Goal: Information Seeking & Learning: Understand process/instructions

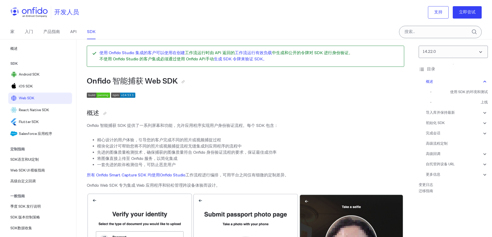
click at [43, 33] on div "家 入门 产品指南 API SDK" at bounding box center [58, 32] width 116 height 14
click at [51, 33] on font "产品指南" at bounding box center [51, 31] width 17 height 5
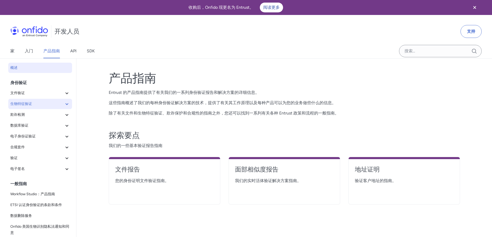
click at [51, 103] on span "生物特征验证" at bounding box center [36, 104] width 53 height 6
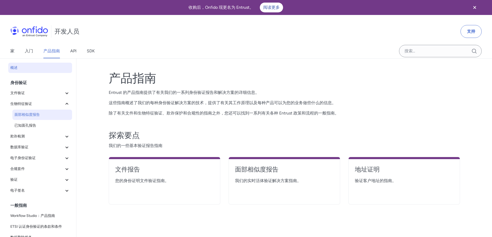
click at [41, 114] on span "面部相似度报告" at bounding box center [42, 115] width 56 height 6
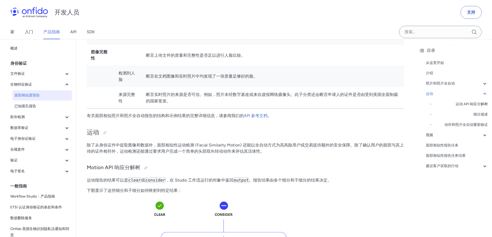
scroll to position [491, 0]
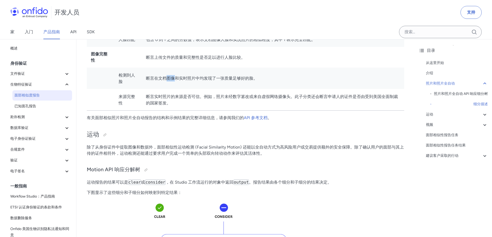
drag, startPoint x: 169, startPoint y: 79, endPoint x: 228, endPoint y: 80, distance: 58.9
click at [222, 80] on font "断言在文档图像和实时照片中均发现了一张质量足够好的脸。" at bounding box center [202, 78] width 112 height 5
click at [228, 80] on font "断言在文档图像和实时照片中均发现了一张质量足够好的脸。" at bounding box center [202, 78] width 112 height 5
drag, startPoint x: 192, startPoint y: 79, endPoint x: 227, endPoint y: 81, distance: 34.7
click at [221, 81] on font "断言在文档图像和实时照片中均发现了一张质量足够好的脸。" at bounding box center [202, 78] width 112 height 5
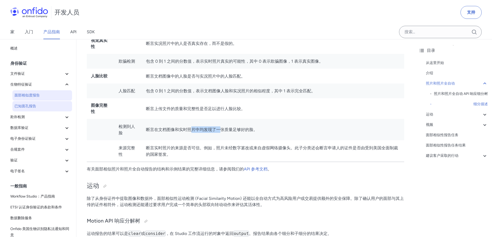
scroll to position [439, 0]
click at [31, 107] on font "已知面孔报告" at bounding box center [25, 106] width 22 height 4
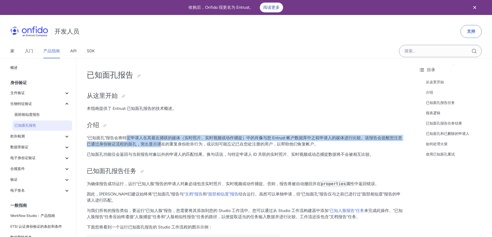
drag, startPoint x: 127, startPoint y: 139, endPoint x: 201, endPoint y: 143, distance: 74.5
click at [182, 142] on font "“已知面孔”报告会将特定申请人在其最近捕获的媒体（实时照片、实时视频或动作捕捉）中的肖像与您 Entrust 帐户数据库中之前申请人的媒体进行比较。该报告会提…" at bounding box center [244, 141] width 315 height 11
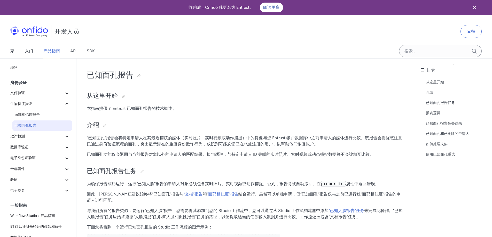
click at [201, 143] on font "“已知面孔”报告会将特定申请人在其最近捕获的媒体（实时照片、实时视频或动作捕捉）中的肖像与您 Entrust 帐户数据库中之前申请人的媒体进行比较。该报告会提…" at bounding box center [244, 141] width 315 height 11
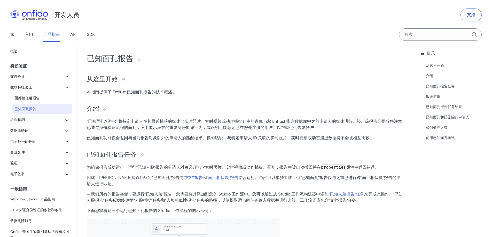
scroll to position [26, 0]
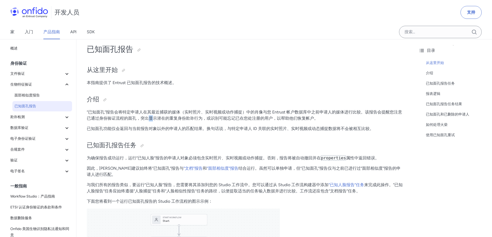
drag, startPoint x: 147, startPoint y: 115, endPoint x: 206, endPoint y: 123, distance: 59.2
click at [183, 121] on p "“已知面孔”报告会将特定申请人在其最近捕获的媒体（实时照片、实时视频或动作捕捉）中的肖像与您 Entrust 帐户数据库中之前申请人的媒体进行比较。该报告会提…" at bounding box center [245, 115] width 317 height 12
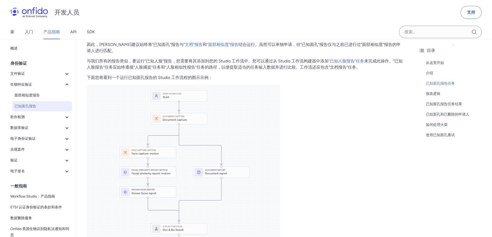
scroll to position [155, 0]
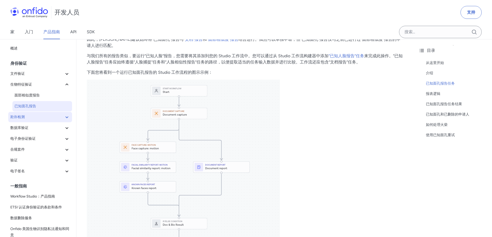
click at [55, 119] on span "欺诈检测" at bounding box center [36, 117] width 53 height 6
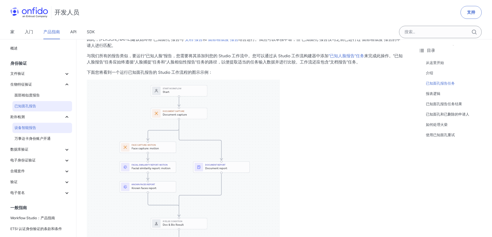
click at [46, 124] on link "设备智能报告" at bounding box center [42, 128] width 60 height 10
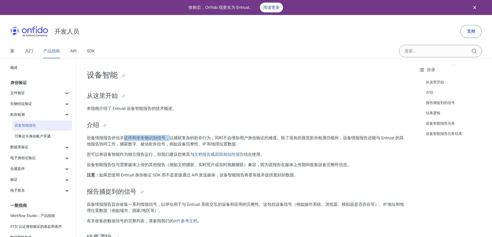
drag, startPoint x: 124, startPoint y: 138, endPoint x: 217, endPoint y: 138, distance: 93.2
click at [190, 138] on font "设备情报报告评估非证件和非生物识别信号，以捕获复杂的欺诈行为，同时不会增加用户身份验证的难度。除了现有的视觉欺诈检测功能外，设备情报报告还能与 Entrust…" at bounding box center [245, 141] width 317 height 11
click at [218, 138] on font "设备情报报告评估非证件和非生物识别信号，以捕获复杂的欺诈行为，同时不会增加用户身份验证的难度。除了现有的视觉欺诈检测功能外，设备情报报告还能与 Entrust…" at bounding box center [245, 141] width 317 height 11
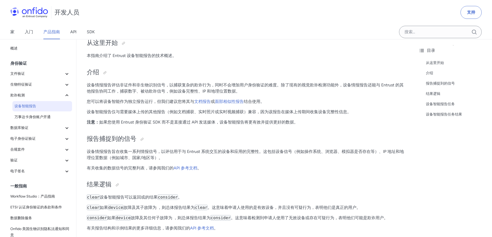
scroll to position [77, 0]
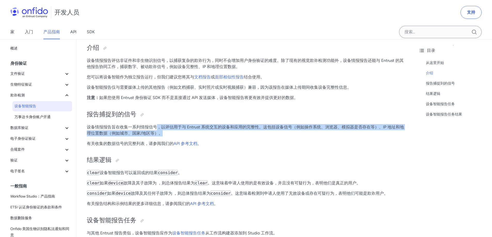
drag, startPoint x: 212, startPoint y: 131, endPoint x: 215, endPoint y: 131, distance: 3.4
click at [214, 131] on p "设备情报报告旨在收集一系列情报信号，以评估用于与 Entrust 系统交互的设备和应用的完整性。这包括设备信号（例如操作系统、浏览器、模拟器是否存在等）、IP…" at bounding box center [245, 130] width 317 height 12
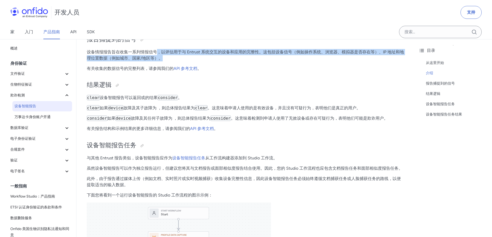
scroll to position [181, 0]
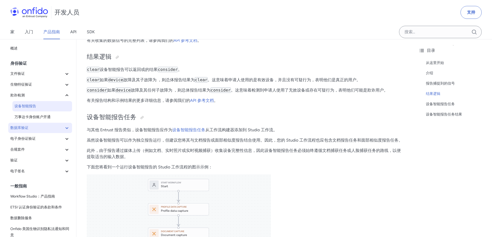
click at [53, 128] on span "数据库验证" at bounding box center [36, 128] width 53 height 6
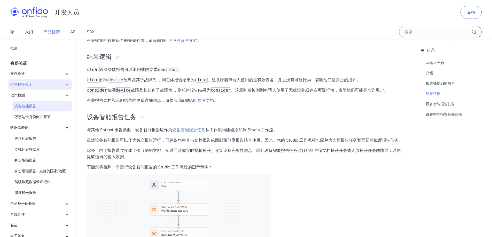
click at [54, 86] on span "生物特征验证" at bounding box center [36, 85] width 53 height 6
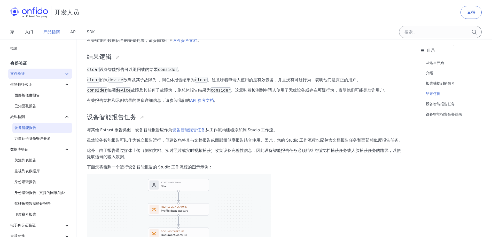
click at [57, 76] on span "文件验证" at bounding box center [36, 74] width 53 height 6
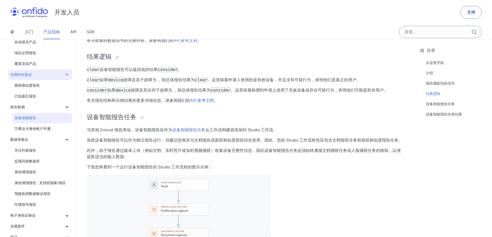
scroll to position [77, 0]
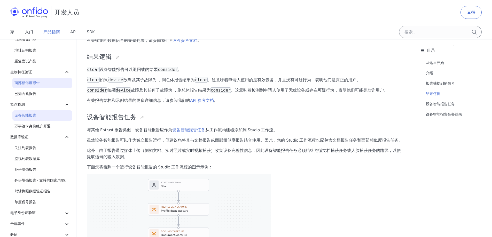
click at [54, 86] on span "面部相似度报告" at bounding box center [42, 83] width 56 height 6
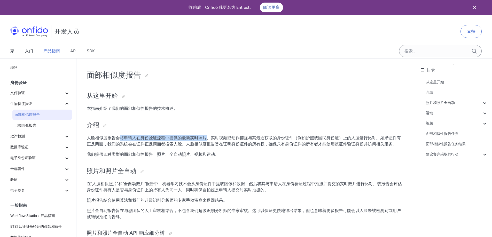
drag, startPoint x: 122, startPoint y: 138, endPoint x: 239, endPoint y: 140, distance: 117.3
click at [224, 141] on p "人脸相似度报告会将申请人在身份验证流程中提供的最新实时照片、实时视频或动作捕捉与其最近获取的身份证件（例如护照或国民身份证）上的人脸进行比对。如果证件有正反两…" at bounding box center [245, 141] width 317 height 12
click at [240, 140] on p "人脸相似度报告会将申请人在身份验证流程中提供的最新实时照片、实时视频或动作捕捉与其最近获取的身份证件（例如护照或国民身份证）上的人脸进行比对。如果证件有正反两…" at bounding box center [245, 141] width 317 height 12
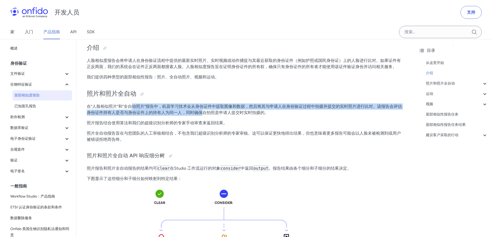
drag, startPoint x: 130, startPoint y: 102, endPoint x: 221, endPoint y: 114, distance: 91.4
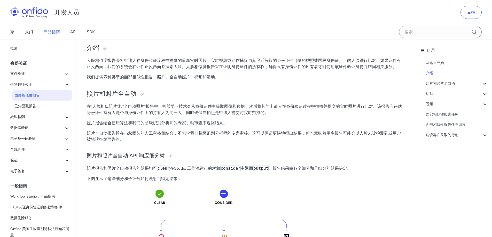
click at [221, 114] on font "在“人脸相似照片”和“全自动照片”报告中，机器学习技术会从身份证件中提取图像和数据，然后将其与申请人在身份验证过程中拍摄并提交的实时照片进行比对。该报告会评估…" at bounding box center [244, 109] width 315 height 11
drag, startPoint x: 161, startPoint y: 131, endPoint x: 249, endPoint y: 131, distance: 88.1
click at [224, 133] on font "照片全自动报告旨在与您团队的人工审核相结合，不包含我们超级识别分析师的专家审核。这可以保证更快地得出结果，但也意味着更多报告可能会以人脸未被检测到或用户被错误…" at bounding box center [244, 136] width 314 height 11
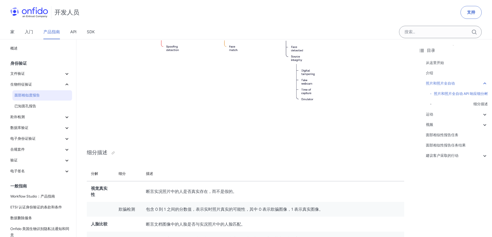
scroll to position [336, 0]
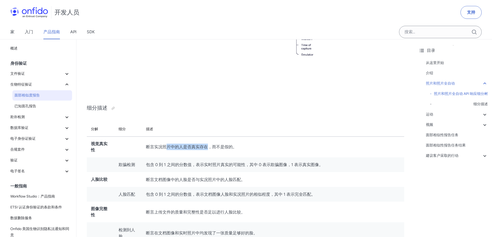
drag, startPoint x: 166, startPoint y: 142, endPoint x: 218, endPoint y: 144, distance: 52.7
click at [215, 145] on td "断言实况照片中的人是否真实存在，而不是假的。" at bounding box center [273, 147] width 262 height 21
click at [218, 144] on td "断言实况照片中的人是否真实存在，而不是假的。" at bounding box center [273, 147] width 262 height 21
drag, startPoint x: 169, startPoint y: 144, endPoint x: 245, endPoint y: 152, distance: 76.8
click at [244, 152] on td "断言实况照片中的人是否真实存在，而不是假的。" at bounding box center [273, 147] width 262 height 21
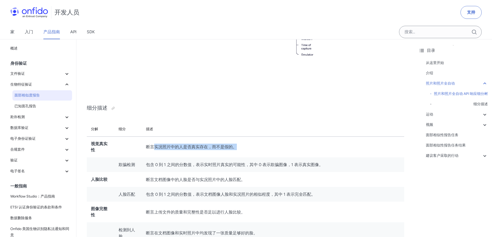
click at [245, 152] on td "断言实况照片中的人是否真实存在，而不是假的。" at bounding box center [273, 147] width 262 height 21
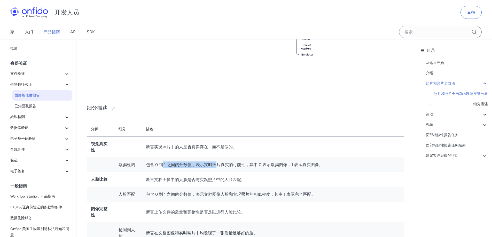
drag, startPoint x: 162, startPoint y: 164, endPoint x: 236, endPoint y: 167, distance: 73.9
click at [224, 167] on font "包含 0 到 1 之间的分数值，表示实时照片真实的可能性，其中 0 表示欺骗图像，1 表示真实图像。" at bounding box center [234, 164] width 177 height 5
click at [236, 167] on font "包含 0 到 1 之间的分数值，表示实时照片真实的可能性，其中 0 表示欺骗图像，1 表示真实图像。" at bounding box center [234, 164] width 177 height 5
drag, startPoint x: 209, startPoint y: 166, endPoint x: 281, endPoint y: 165, distance: 71.5
click at [249, 167] on font "包含 0 到 1 之间的分数值，表示实时照片真实的可能性，其中 0 表示欺骗图像，1 表示真实图像。" at bounding box center [234, 164] width 177 height 5
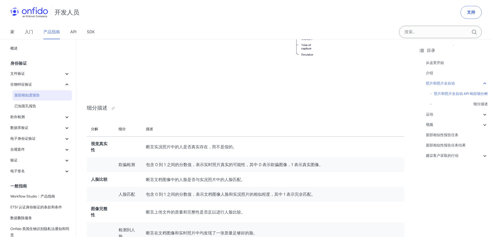
click at [281, 165] on font "包含 0 到 1 之间的分数值，表示实时照片真实的可能性，其中 0 表示欺骗图像，1 表示真实图像。" at bounding box center [234, 164] width 177 height 5
drag, startPoint x: 244, startPoint y: 165, endPoint x: 282, endPoint y: 166, distance: 38.2
click at [278, 166] on font "包含 0 到 1 之间的分数值，表示实时照片真实的可能性，其中 0 表示欺骗图像，1 表示真实图像。" at bounding box center [234, 164] width 177 height 5
click at [283, 166] on font "包含 0 到 1 之间的分数值，表示实时照片真实的可能性，其中 0 表示欺骗图像，1 表示真实图像。" at bounding box center [234, 164] width 177 height 5
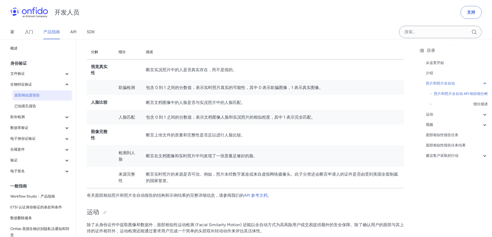
scroll to position [413, 0]
drag, startPoint x: 155, startPoint y: 99, endPoint x: 204, endPoint y: 104, distance: 49.0
click at [197, 103] on td "断言文档图像中的人脸是否与实况照片中的人脸匹配。" at bounding box center [273, 102] width 262 height 15
click at [204, 104] on font "断言文档图像中的人脸是否与实况照片中的人脸匹配。" at bounding box center [195, 102] width 99 height 5
drag, startPoint x: 189, startPoint y: 114, endPoint x: 239, endPoint y: 116, distance: 50.4
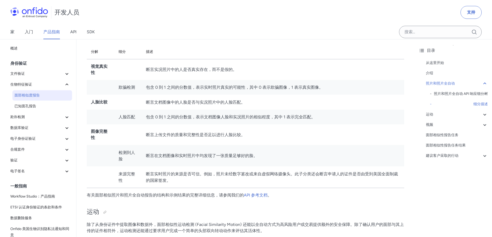
click at [226, 116] on td "包含 0 到 1 之间的分数值，表示文档图像人脸和实况照片的相似程度，其中 1 表示完全匹配。" at bounding box center [273, 117] width 262 height 15
click at [240, 116] on font "包含 0 到 1 之间的分数值，表示文档图像人脸和实况照片的相似程度，其中 1 表示完全匹配。" at bounding box center [230, 117] width 169 height 5
drag, startPoint x: 223, startPoint y: 118, endPoint x: 275, endPoint y: 122, distance: 51.3
click at [274, 122] on td "包含 0 到 1 之间的分数值，表示文档图像人脸和实况照片的相似程度，其中 1 表示完全匹配。" at bounding box center [273, 117] width 262 height 15
click at [275, 122] on td "包含 0 到 1 之间的分数值，表示文档图像人脸和实况照片的相似程度，其中 1 表示完全匹配。" at bounding box center [273, 117] width 262 height 15
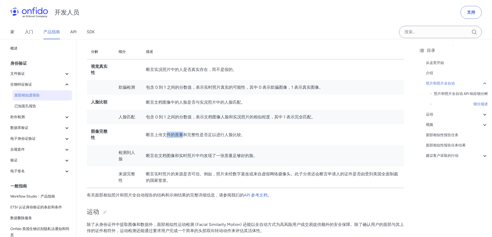
drag, startPoint x: 169, startPoint y: 131, endPoint x: 235, endPoint y: 142, distance: 67.1
click at [228, 142] on td "断言上传文件的质量和完整性是否足以进行人脸比较。" at bounding box center [273, 134] width 262 height 21
click at [235, 142] on td "断言上传文件的质量和完整性是否足以进行人脸比较。" at bounding box center [273, 134] width 262 height 21
drag, startPoint x: 171, startPoint y: 155, endPoint x: 238, endPoint y: 161, distance: 67.9
click at [233, 161] on td "断言在文档图像和实时照片中均发现了一张质量足够好的脸。" at bounding box center [273, 155] width 262 height 21
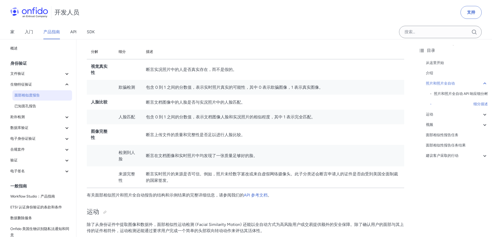
click at [239, 161] on td "断言在文档图像和实时照片中均发现了一张质量足够好的脸。" at bounding box center [273, 155] width 262 height 21
drag, startPoint x: 175, startPoint y: 174, endPoint x: 270, endPoint y: 176, distance: 94.8
click at [270, 176] on font "断言实时照片的来源是否可信。例如，照片未经数字篡改或来自虚假网络摄像头。此子分类还会断言申请人的证件是否由受到美国全面制裁的国家签发。" at bounding box center [272, 178] width 252 height 12
click at [275, 176] on font "断言实时照片的来源是否可信。例如，照片未经数字篡改或来自虚假网络摄像头。此子分类还会断言申请人的证件是否由受到美国全面制裁的国家签发。" at bounding box center [272, 178] width 252 height 12
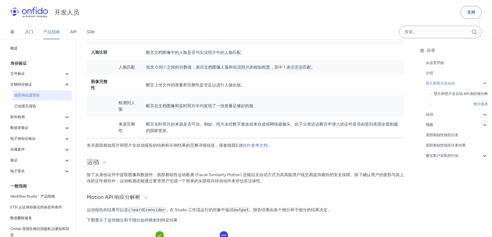
scroll to position [465, 0]
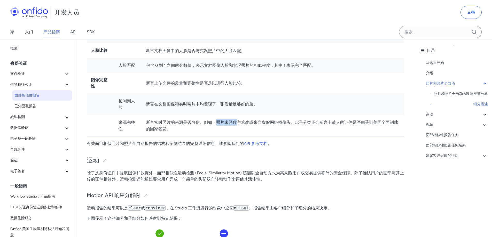
drag, startPoint x: 218, startPoint y: 122, endPoint x: 276, endPoint y: 122, distance: 57.6
click at [267, 122] on font "断言实时照片的来源是否可信。例如，照片未经数字篡改或来自虚假网络摄像头。此子分类还会断言申请人的证件是否由受到美国全面制裁的国家签发。" at bounding box center [272, 126] width 252 height 12
click at [283, 122] on font "断言实时照片的来源是否可信。例如，照片未经数字篡改或来自虚假网络摄像头。此子分类还会断言申请人的证件是否由受到美国全面制裁的国家签发。" at bounding box center [272, 126] width 252 height 12
drag, startPoint x: 154, startPoint y: 122, endPoint x: 186, endPoint y: 123, distance: 31.8
click at [185, 123] on font "断言实时照片的来源是否可信。例如，照片未经数字篡改或来自虚假网络摄像头。此子分类还会断言申请人的证件是否由受到美国全面制裁的国家签发。" at bounding box center [272, 126] width 252 height 12
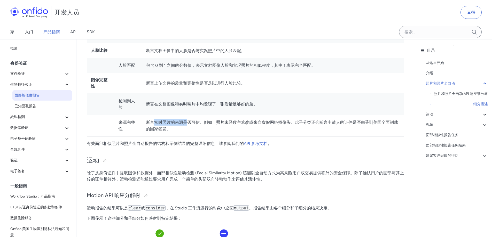
click at [189, 123] on font "断言实时照片的来源是否可信。例如，照片未经数字篡改或来自虚假网络摄像头。此子分类还会断言申请人的证件是否由受到美国全面制裁的国家签发。" at bounding box center [272, 126] width 252 height 12
drag, startPoint x: 182, startPoint y: 123, endPoint x: 233, endPoint y: 121, distance: 51.4
click at [230, 122] on font "断言实时照片的来源是否可信。例如，照片未经数字篡改或来自虚假网络摄像头。此子分类还会断言申请人的证件是否由受到美国全面制裁的国家签发。" at bounding box center [272, 126] width 252 height 12
click at [236, 121] on font "断言实时照片的来源是否可信。例如，照片未经数字篡改或来自虚假网络摄像头。此子分类还会断言申请人的证件是否由受到美国全面制裁的国家签发。" at bounding box center [272, 126] width 252 height 12
drag, startPoint x: 224, startPoint y: 122, endPoint x: 289, endPoint y: 124, distance: 65.4
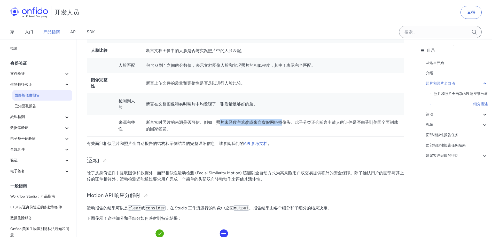
click at [286, 124] on font "断言实时照片的来源是否可信。例如，照片未经数字篡改或来自虚假网络摄像头。此子分类还会断言申请人的证件是否由受到美国全面制裁的国家签发。" at bounding box center [272, 126] width 252 height 12
click at [289, 124] on font "断言实时照片的来源是否可信。例如，照片未经数字篡改或来自虚假网络摄像头。此子分类还会断言申请人的证件是否由受到美国全面制裁的国家签发。" at bounding box center [272, 126] width 252 height 12
drag, startPoint x: 286, startPoint y: 122, endPoint x: 337, endPoint y: 125, distance: 51.5
click at [337, 125] on font "断言实时照片的来源是否可信。例如，照片未经数字篡改或来自虚假网络摄像头。此子分类还会断言申请人的证件是否由受到美国全面制裁的国家签发。" at bounding box center [272, 126] width 252 height 12
click at [338, 125] on font "断言实时照片的来源是否可信。例如，照片未经数字篡改或来自虚假网络摄像头。此子分类还会断言申请人的证件是否由受到美国全面制裁的国家签发。" at bounding box center [272, 126] width 252 height 12
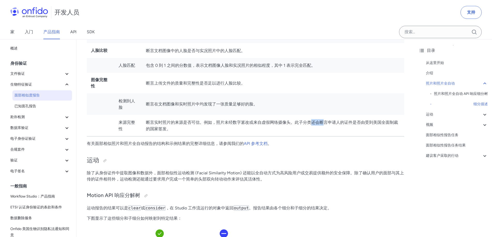
drag, startPoint x: 312, startPoint y: 121, endPoint x: 341, endPoint y: 122, distance: 29.0
click at [338, 122] on font "断言实时照片的来源是否可信。例如，照片未经数字篡改或来自虚假网络摄像头。此子分类还会断言申请人的证件是否由受到美国全面制裁的国家签发。" at bounding box center [272, 126] width 252 height 12
click at [345, 123] on font "断言实时照片的来源是否可信。例如，照片未经数字篡改或来自虚假网络摄像头。此子分类还会断言申请人的证件是否由受到美国全面制裁的国家签发。" at bounding box center [272, 126] width 252 height 12
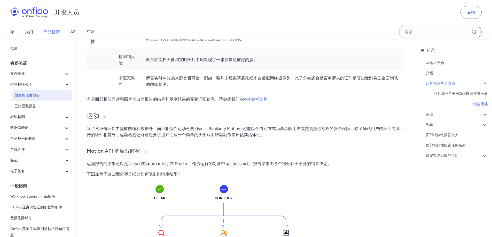
scroll to position [517, 0]
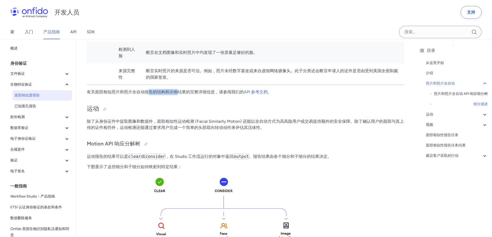
drag, startPoint x: 150, startPoint y: 92, endPoint x: 200, endPoint y: 94, distance: 49.9
click at [191, 94] on font "有关面部相似照片和照片全自动报告的结构和示例结果的完整详细信息，请参阅我们的" at bounding box center [165, 92] width 157 height 5
click at [200, 94] on font "有关面部相似照片和照片全自动报告的结构和示例结果的完整详细信息，请参阅我们的" at bounding box center [165, 92] width 157 height 5
drag, startPoint x: 137, startPoint y: 91, endPoint x: 191, endPoint y: 93, distance: 53.2
click at [185, 93] on font "有关面部相似照片和照片全自动报告的结构和示例结果的完整详细信息，请参阅我们的" at bounding box center [165, 92] width 157 height 5
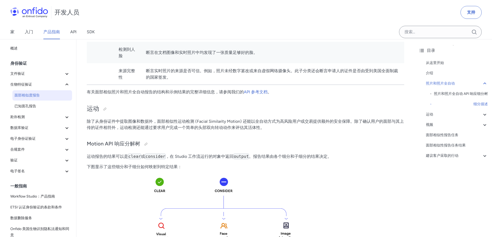
click at [191, 93] on font "有关面部相似照片和照片全自动报告的结构和示例结果的完整详细信息，请参阅我们的" at bounding box center [165, 92] width 157 height 5
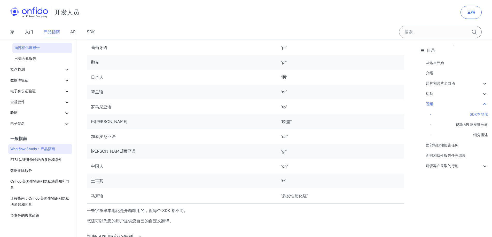
scroll to position [52, 0]
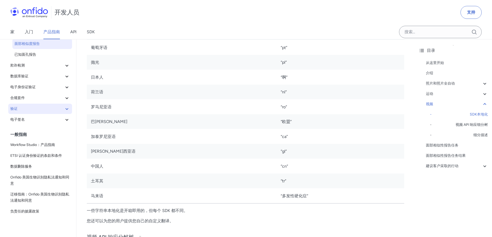
click at [60, 110] on span "验证" at bounding box center [36, 109] width 53 height 6
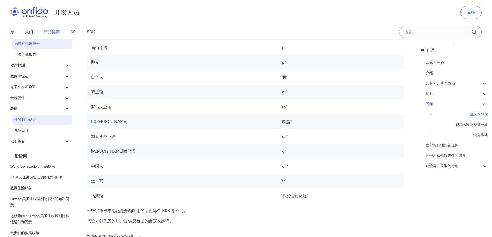
click at [54, 119] on span "生物特征认证" at bounding box center [42, 120] width 56 height 6
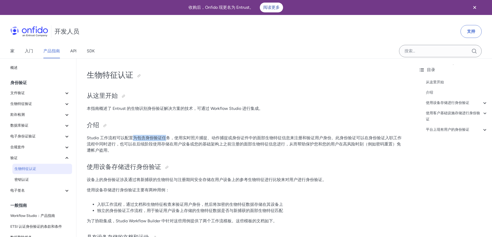
drag, startPoint x: 139, startPoint y: 139, endPoint x: 200, endPoint y: 137, distance: 60.7
click at [193, 139] on font "Studio 工作流程可以配置为包含身份验证任务，使用实时照片捕捉、动作捕捉或身份证件中的面部生物特征信息来注册和验证用户身份。此身份验证可以在身份验证入职工…" at bounding box center [244, 144] width 315 height 17
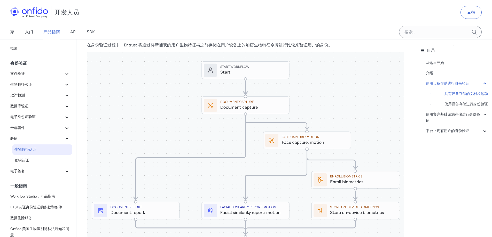
scroll to position [284, 0]
click at [417, 33] on input "Onfido 搜索输入字段" at bounding box center [440, 32] width 83 height 12
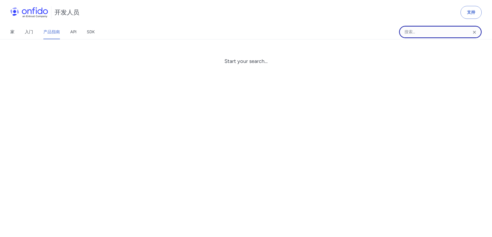
paste input "recent selfie"
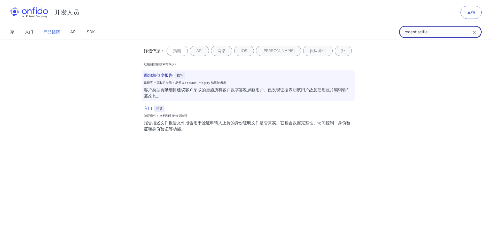
type input "recent selfie"
click at [252, 92] on font "客户类型贡献细目建议客户采取的措施所有客户数字篡改屏蔽用户。已发现证据表明该用户故意使用照片编辑软件篡改其" at bounding box center [247, 93] width 207 height 11
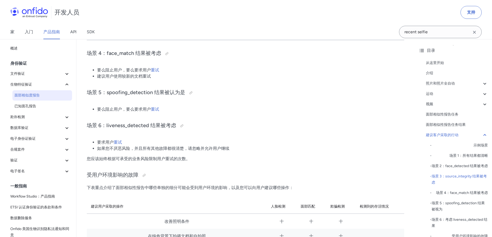
scroll to position [2420, 0]
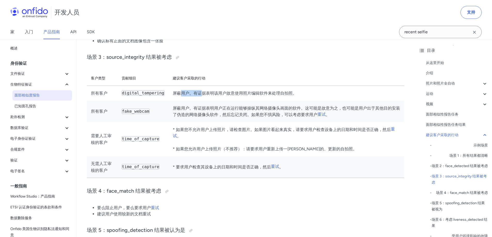
drag, startPoint x: 174, startPoint y: 98, endPoint x: 218, endPoint y: 95, distance: 43.8
click at [214, 96] on td "屏蔽用户。有证据表明该用户故意使用照片编辑软件来处理自拍照。" at bounding box center [287, 93] width 236 height 15
click at [221, 95] on font "屏蔽用户。有证据表明该用户故意使用照片编辑软件来处理自拍照。" at bounding box center [235, 93] width 124 height 5
drag, startPoint x: 188, startPoint y: 97, endPoint x: 248, endPoint y: 95, distance: 60.2
click at [228, 96] on font "屏蔽用户。有证据表明该用户故意使用照片编辑软件来处理自拍照。" at bounding box center [235, 93] width 124 height 5
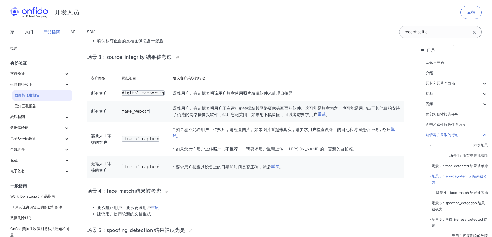
click at [248, 95] on font "屏蔽用户。有证据表明该用户故意使用照片编辑软件来处理自拍照。" at bounding box center [235, 93] width 124 height 5
drag, startPoint x: 206, startPoint y: 100, endPoint x: 247, endPoint y: 97, distance: 41.7
click at [234, 98] on td "屏蔽用户。有证据表明该用户故意使用照片编辑软件来处理自拍照。" at bounding box center [287, 93] width 236 height 15
click at [247, 96] on font "屏蔽用户。有证据表明该用户故意使用照片编辑软件来处理自拍照。" at bounding box center [235, 93] width 124 height 5
drag, startPoint x: 201, startPoint y: 107, endPoint x: 230, endPoint y: 109, distance: 28.7
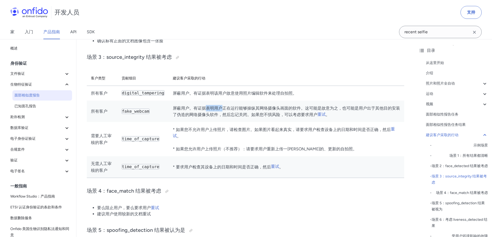
click at [227, 109] on td "屏蔽用户。有证据表明用户正在运行能够操纵其网络摄像头画面的软件。这可能是故意为之，也可能是用户出于其他目的安装了伪造的网络摄像头软件，然后忘记关闭。如果您不惧…" at bounding box center [287, 111] width 236 height 21
click at [232, 110] on font "屏蔽用户。有证据表明用户正在运行能够操纵其网络摄像头画面的软件。这可能是故意为之，也可能是用户出于其他目的安装了伪造的网络摄像头软件，然后忘记关闭。如果您不惧…" at bounding box center [286, 112] width 227 height 12
drag, startPoint x: 232, startPoint y: 110, endPoint x: 260, endPoint y: 111, distance: 28.7
click at [259, 111] on font "屏蔽用户。有证据表明用户正在运行能够操纵其网络摄像头画面的软件。这可能是故意为之，也可能是用户出于其他目的安装了伪造的网络摄像头软件，然后忘记关闭。如果您不惧…" at bounding box center [286, 112] width 227 height 12
click at [265, 111] on font "屏蔽用户。有证据表明用户正在运行能够操纵其网络摄像头画面的软件。这可能是故意为之，也可能是用户出于其他目的安装了伪造的网络摄像头软件，然后忘记关闭。如果您不惧…" at bounding box center [286, 112] width 227 height 12
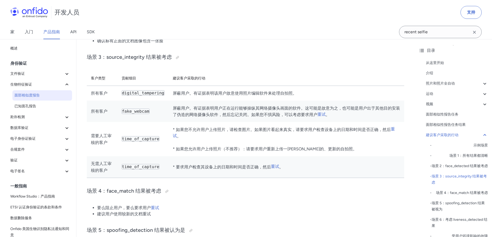
drag, startPoint x: 185, startPoint y: 118, endPoint x: 189, endPoint y: 117, distance: 3.4
click at [188, 117] on font "屏蔽用户。有证据表明用户正在运行能够操纵其网络摄像头画面的软件。这可能是故意为之，也可能是用户出于其他目的安装了伪造的网络摄像头软件，然后忘记关闭。如果您不惧…" at bounding box center [286, 112] width 227 height 12
click at [208, 111] on font "屏蔽用户。有证据表明用户正在运行能够操纵其网络摄像头画面的软件。这可能是故意为之，也可能是用户出于其他目的安装了伪造的网络摄像头软件，然后忘记关闭。如果您不惧…" at bounding box center [286, 112] width 227 height 12
drag, startPoint x: 188, startPoint y: 110, endPoint x: 233, endPoint y: 110, distance: 45.2
click at [232, 110] on font "屏蔽用户。有证据表明用户正在运行能够操纵其网络摄像头画面的软件。这可能是故意为之，也可能是用户出于其他目的安装了伪造的网络摄像头软件，然后忘记关闭。如果您不惧…" at bounding box center [286, 112] width 227 height 12
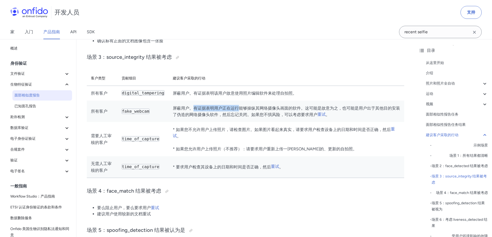
click at [233, 110] on font "屏蔽用户。有证据表明用户正在运行能够操纵其网络摄像头画面的软件。这可能是故意为之，也可能是用户出于其他目的安装了伪造的网络摄像头软件，然后忘记关闭。如果您不惧…" at bounding box center [286, 112] width 227 height 12
drag, startPoint x: 227, startPoint y: 110, endPoint x: 276, endPoint y: 111, distance: 48.8
click at [269, 111] on font "屏蔽用户。有证据表明用户正在运行能够操纵其网络摄像头画面的软件。这可能是故意为之，也可能是用户出于其他目的安装了伪造的网络摄像头软件，然后忘记关闭。如果您不惧…" at bounding box center [286, 112] width 227 height 12
drag, startPoint x: 276, startPoint y: 111, endPoint x: 278, endPoint y: 110, distance: 2.9
click at [276, 111] on font "屏蔽用户。有证据表明用户正在运行能够操纵其网络摄像头画面的软件。这可能是故意为之，也可能是用户出于其他目的安装了伪造的网络摄像头软件，然后忘记关闭。如果您不惧…" at bounding box center [286, 112] width 227 height 12
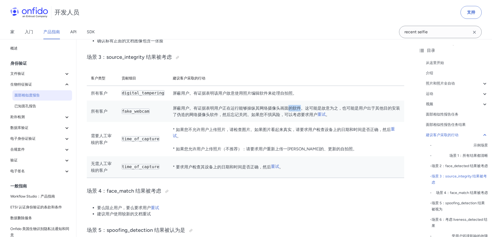
drag, startPoint x: 291, startPoint y: 110, endPoint x: 332, endPoint y: 110, distance: 41.6
click at [322, 110] on font "屏蔽用户。有证据表明用户正在运行能够操纵其网络摄像头画面的软件。这可能是故意为之，也可能是用户出于其他目的安装了伪造的网络摄像头软件，然后忘记关闭。如果您不惧…" at bounding box center [286, 112] width 227 height 12
click at [333, 110] on font "屏蔽用户。有证据表明用户正在运行能够操纵其网络摄像头画面的软件。这可能是故意为之，也可能是用户出于其他目的安装了伪造的网络摄像头软件，然后忘记关闭。如果您不惧…" at bounding box center [286, 112] width 227 height 12
drag, startPoint x: 339, startPoint y: 111, endPoint x: 353, endPoint y: 111, distance: 14.2
click at [352, 111] on font "屏蔽用户。有证据表明用户正在运行能够操纵其网络摄像头画面的软件。这可能是故意为之，也可能是用户出于其他目的安装了伪造的网络摄像头软件，然后忘记关闭。如果您不惧…" at bounding box center [286, 112] width 227 height 12
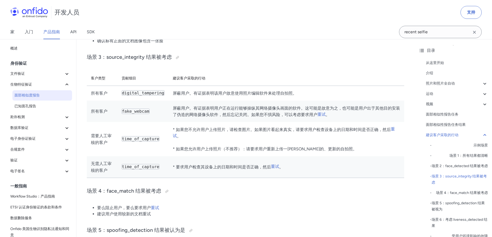
click at [357, 111] on font "屏蔽用户。有证据表明用户正在运行能够操纵其网络摄像头画面的软件。这可能是故意为之，也可能是用户出于其他目的安装了伪造的网络摄像头软件，然后忘记关闭。如果您不惧…" at bounding box center [286, 112] width 227 height 12
drag, startPoint x: 176, startPoint y: 116, endPoint x: 232, endPoint y: 119, distance: 56.2
click at [218, 118] on font "屏蔽用户。有证据表明用户正在运行能够操纵其网络摄像头画面的软件。这可能是故意为之，也可能是用户出于其他目的安装了伪造的网络摄像头软件，然后忘记关闭。如果您不惧…" at bounding box center [286, 112] width 227 height 12
drag, startPoint x: 232, startPoint y: 119, endPoint x: 224, endPoint y: 121, distance: 8.5
click at [232, 118] on font "屏蔽用户。有证据表明用户正在运行能够操纵其网络摄像头画面的软件。这可能是故意为之，也可能是用户出于其他目的安装了伪造的网络摄像头软件，然后忘记关闭。如果您不惧…" at bounding box center [286, 112] width 227 height 12
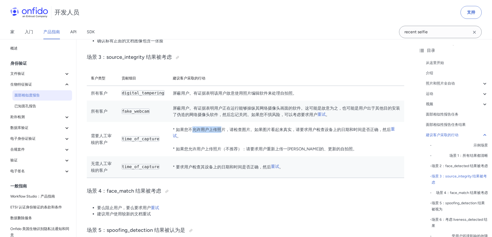
drag, startPoint x: 184, startPoint y: 129, endPoint x: 228, endPoint y: 132, distance: 44.0
click at [225, 132] on td "* 如果您不允许用户上传照片，请检查图片。如果图片看起来真实，请要求用户检查设备上的日期和时间是否正确，然后 重试 。 * 如果您允许用户上传照片（不推荐）：…" at bounding box center [287, 139] width 236 height 34
click at [229, 132] on font "* 如果您不允许用户上传照片，请检查图片。如果图片看起来真实，请要求用户检查设备上的日期和时间是否正确，然后" at bounding box center [282, 129] width 218 height 5
drag, startPoint x: 193, startPoint y: 131, endPoint x: 270, endPoint y: 132, distance: 77.5
click at [270, 132] on font "* 如果您不允许用户上传照片，请检查图片。如果图片看起来真实，请要求用户检查设备上的日期和时间是否正确，然后" at bounding box center [282, 129] width 218 height 5
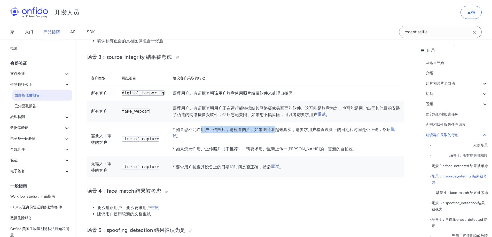
click at [271, 132] on font "* 如果您不允许用户上传照片，请检查图片。如果图片看起来真实，请要求用户检查设备上的日期和时间是否正确，然后" at bounding box center [282, 129] width 218 height 5
drag, startPoint x: 271, startPoint y: 132, endPoint x: 320, endPoint y: 134, distance: 49.1
click at [319, 132] on font "* 如果您不允许用户上传照片，请检查图片。如果图片看起来真实，请要求用户检查设备上的日期和时间是否正确，然后" at bounding box center [282, 129] width 218 height 5
click at [320, 132] on font "* 如果您不允许用户上传照片，请检查图片。如果图片看起来真实，请要求用户检查设备上的日期和时间是否正确，然后" at bounding box center [282, 129] width 218 height 5
drag, startPoint x: 200, startPoint y: 141, endPoint x: 244, endPoint y: 146, distance: 44.9
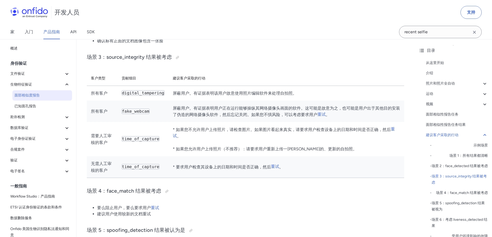
click at [223, 144] on td "* 如果您不允许用户上传照片，请检查图片。如果图片看起来真实，请要求用户检查设备上的日期和时间是否正确，然后 重试 。 * 如果您允许用户上传照片（不推荐）：…" at bounding box center [287, 139] width 236 height 34
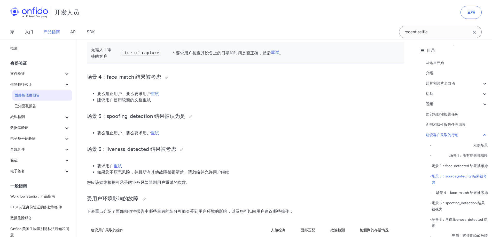
scroll to position [2549, 0]
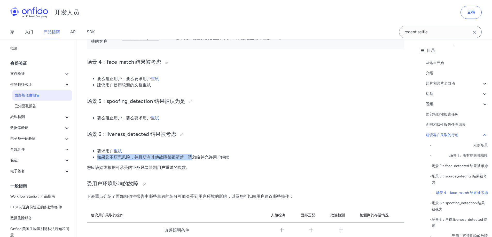
click at [196, 150] on ul "要求用户 重试 如果您不厌恶风险，并且所有其他故障都很清楚，请忽略并允许用户继续" at bounding box center [245, 154] width 317 height 12
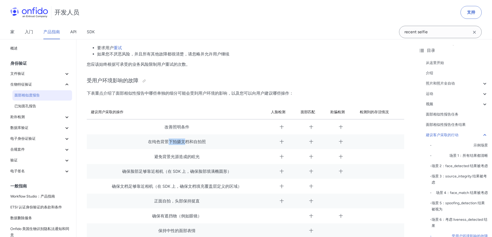
drag, startPoint x: 169, startPoint y: 137, endPoint x: 212, endPoint y: 140, distance: 42.7
click at [210, 140] on td "在纯色背景下拍摄文档和自拍照" at bounding box center [177, 142] width 180 height 15
click at [212, 140] on td "在纯色背景下拍摄文档和自拍照" at bounding box center [177, 142] width 180 height 15
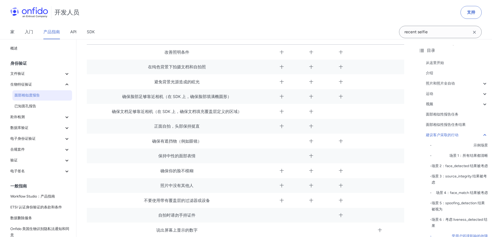
scroll to position [2730, 0]
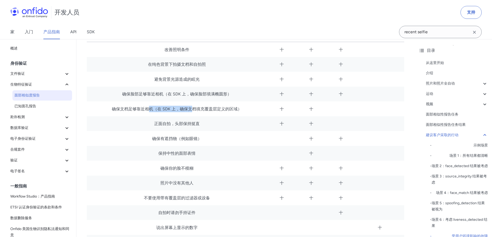
drag, startPoint x: 148, startPoint y: 103, endPoint x: 198, endPoint y: 106, distance: 49.4
click at [197, 107] on font "确保文档足够靠近相机（在 SDK 上，确保文档填充覆盖层定义的区域）" at bounding box center [177, 109] width 130 height 5
click at [198, 107] on font "确保文档足够靠近相机（在 SDK 上，确保文档填充覆盖层定义的区域）" at bounding box center [177, 109] width 130 height 5
drag, startPoint x: 181, startPoint y: 106, endPoint x: 207, endPoint y: 106, distance: 26.1
click at [206, 107] on font "确保文档足够靠近相机（在 SDK 上，确保文档填充覆盖层定义的区域）" at bounding box center [177, 109] width 130 height 5
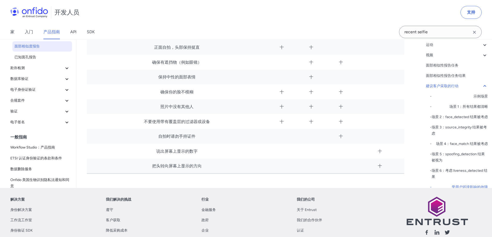
scroll to position [2808, 0]
drag, startPoint x: 162, startPoint y: 114, endPoint x: 189, endPoint y: 117, distance: 27.5
click at [188, 118] on font "不要使用带有覆盖层的过滤器或设备" at bounding box center [177, 120] width 66 height 5
click at [189, 118] on font "不要使用带有覆盖层的过滤器或设备" at bounding box center [177, 120] width 66 height 5
drag, startPoint x: 171, startPoint y: 125, endPoint x: 195, endPoint y: 128, distance: 24.7
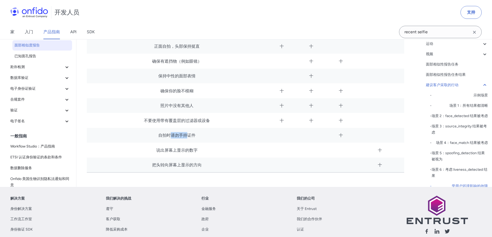
click at [193, 128] on td "自拍时请勿手持证件" at bounding box center [177, 135] width 180 height 15
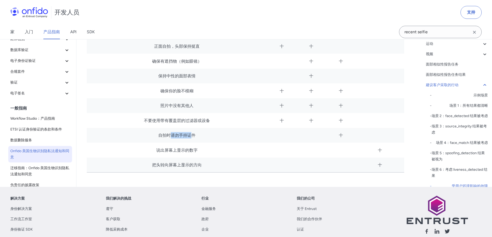
scroll to position [0, 0]
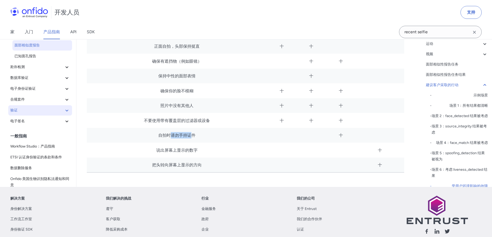
click at [52, 107] on span "验证" at bounding box center [36, 110] width 53 height 6
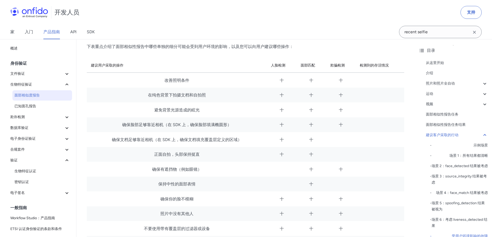
scroll to position [2678, 0]
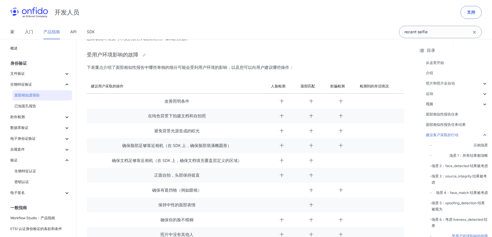
click at [277, 141] on td "十" at bounding box center [282, 145] width 30 height 15
click at [283, 143] on font "十" at bounding box center [282, 145] width 4 height 5
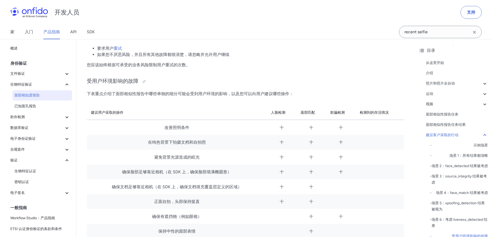
scroll to position [2618, 0]
